Goal: Information Seeking & Learning: Learn about a topic

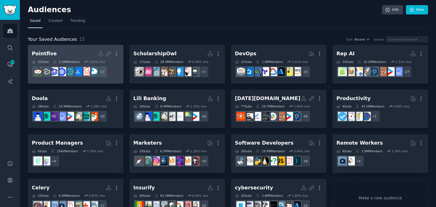
click at [77, 56] on h2 "Pointfive More" at bounding box center [76, 54] width 88 height 10
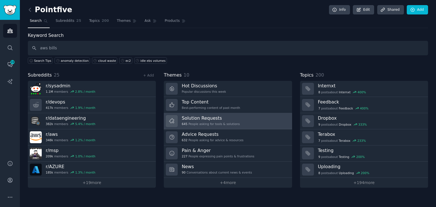
type input "aws bills"
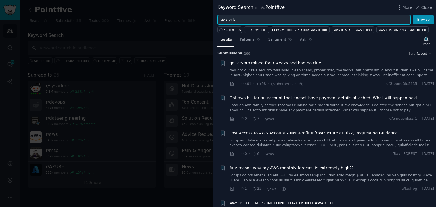
click at [230, 18] on input "aws bills" at bounding box center [314, 20] width 193 height 10
click at [413, 15] on button "Browse" at bounding box center [423, 20] width 21 height 10
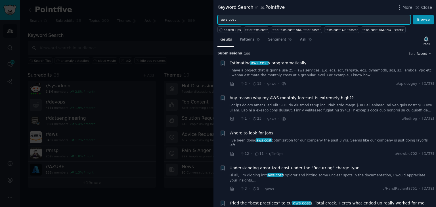
click at [229, 20] on input "aws cost" at bounding box center [314, 20] width 193 height 10
click at [413, 15] on button "Browse" at bounding box center [423, 20] width 21 height 10
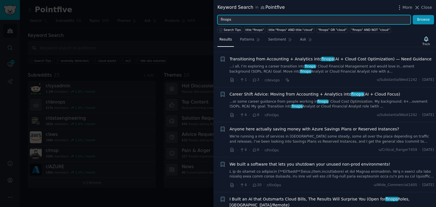
scroll to position [114, 0]
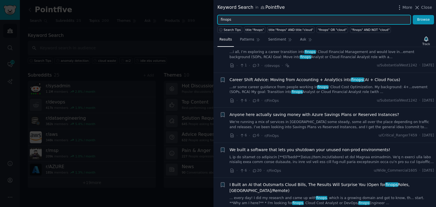
click at [226, 20] on input "finops" at bounding box center [314, 20] width 193 height 10
click at [413, 15] on button "Browse" at bounding box center [423, 20] width 21 height 10
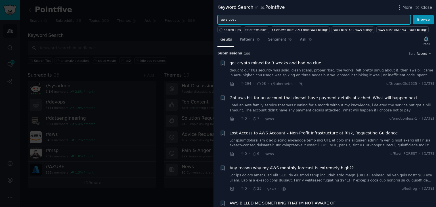
click at [413, 15] on button "Browse" at bounding box center [423, 20] width 21 height 10
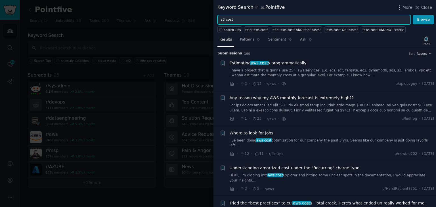
type input "s3 cost"
click at [413, 15] on button "Browse" at bounding box center [423, 20] width 21 height 10
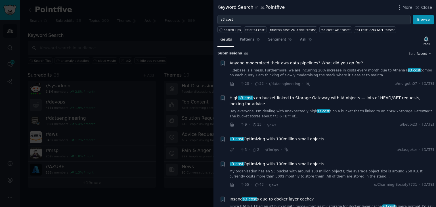
click at [262, 68] on link "...debase is a mess. Furthermore, we are incurring 20% increase in costs every …" at bounding box center [332, 73] width 205 height 10
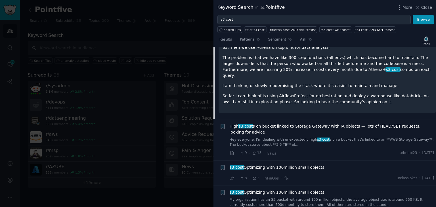
scroll to position [94, 0]
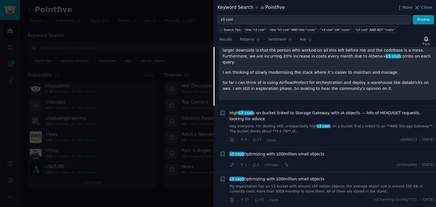
click at [304, 124] on link "Hey everyone, I’m dealing with unexpectedly high s3 cost s on a bucket that’s l…" at bounding box center [332, 129] width 205 height 10
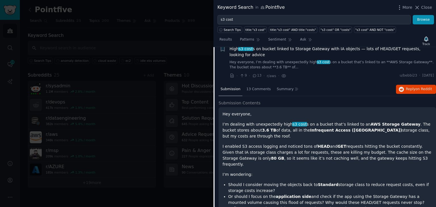
scroll to position [44, 0]
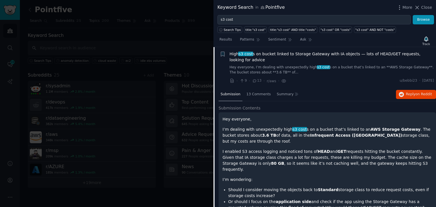
click at [136, 70] on div at bounding box center [218, 103] width 436 height 207
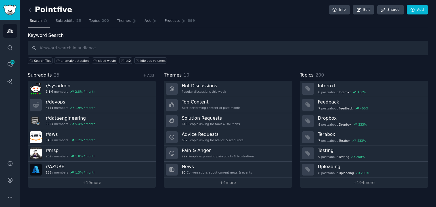
click at [27, 11] on div "Pointfive Info Edit Share d Add Search Subreddits 25 Topics 200 Themes Ask Prod…" at bounding box center [228, 103] width 416 height 207
click at [30, 10] on icon at bounding box center [30, 10] width 6 height 6
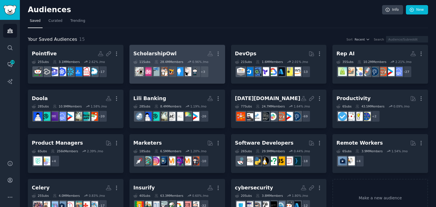
click at [174, 49] on h2 "ScholarshipOwl More" at bounding box center [178, 54] width 88 height 10
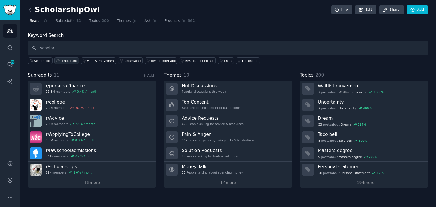
type input "scholar"
click at [61, 61] on div "scholarship" at bounding box center [69, 61] width 17 height 4
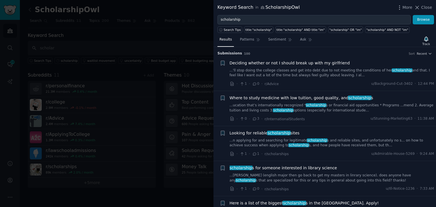
click at [273, 67] on div "Deciding whether or not I should break up with my girlfriend ...'ll stop doing …" at bounding box center [332, 69] width 205 height 18
drag, startPoint x: 280, startPoint y: 68, endPoint x: 400, endPoint y: 71, distance: 119.6
click at [405, 71] on link "...'ll stop doing the college classes and get into debt due to not meeting the …" at bounding box center [332, 73] width 205 height 10
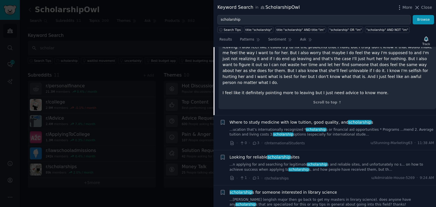
scroll to position [350, 0]
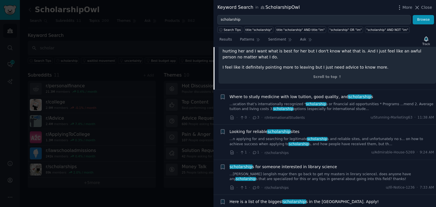
click at [327, 102] on link "...ucation that’s internationally recognized * scholarship s or financial aid o…" at bounding box center [332, 107] width 205 height 10
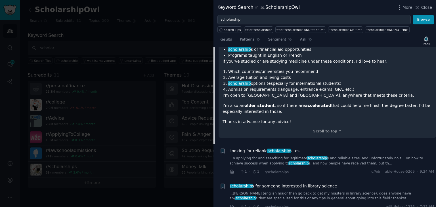
scroll to position [158, 0]
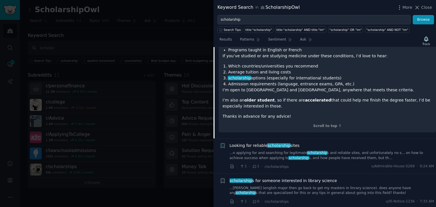
click at [305, 143] on div "Looking for reliable scholarship sites" at bounding box center [332, 146] width 205 height 6
click at [335, 151] on link "...n applying for and searching for legitimate scholarship s and reliable sites…" at bounding box center [332, 156] width 205 height 10
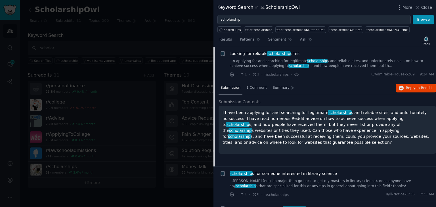
scroll to position [79, 0]
